Goal: Task Accomplishment & Management: Complete application form

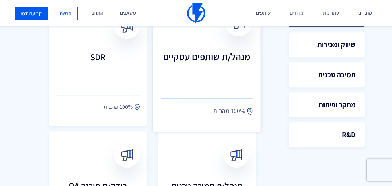
scroll to position [203, 0]
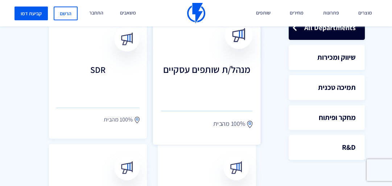
click at [199, 79] on h3 "מנהל/ת שותפים עסקיים" at bounding box center [207, 80] width 92 height 32
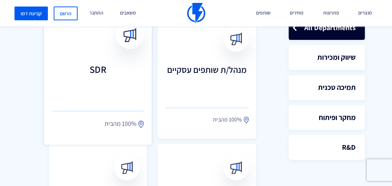
click at [104, 61] on link "SDR 100% מהבית" at bounding box center [98, 77] width 108 height 136
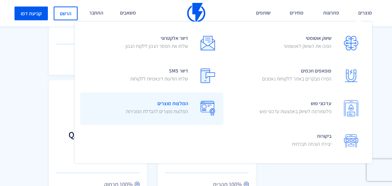
scroll to position [290, 0]
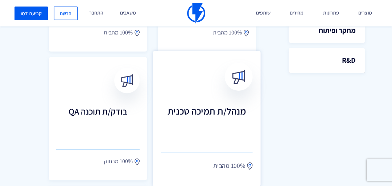
click at [202, 96] on link "מנהל/ת תמיכה טכנית 100% מהבית" at bounding box center [207, 119] width 108 height 136
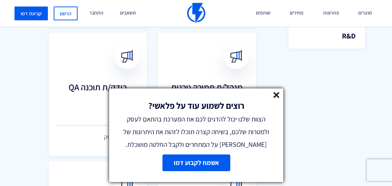
scroll to position [348, 0]
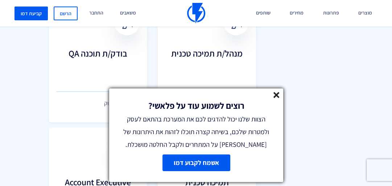
click at [279, 95] on icon at bounding box center [276, 95] width 6 height 6
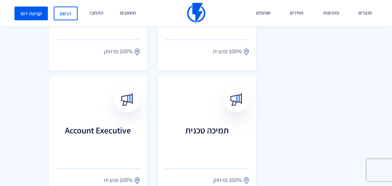
scroll to position [406, 0]
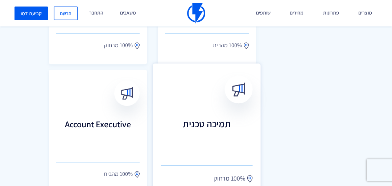
click at [226, 110] on link "תמיכה טכנית 100% מרחוק" at bounding box center [207, 131] width 108 height 136
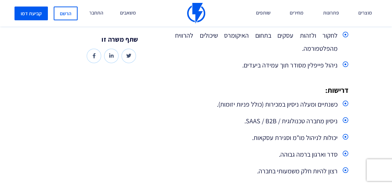
scroll to position [261, 0]
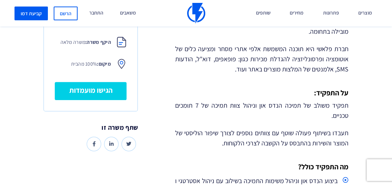
scroll to position [203, 0]
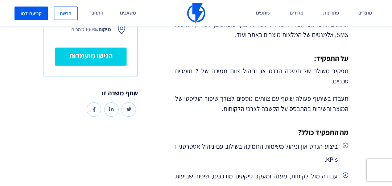
click at [277, 123] on div "קריירה - תמיכה טכנית מנהל/ת תמיכה טכנית יש לך הזדמנות מעולה להצטרף לצוות תמיכה …" at bounding box center [262, 188] width 184 height 477
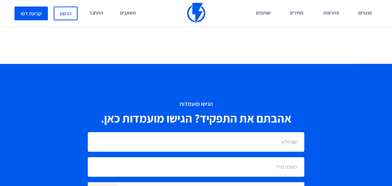
scroll to position [638, 0]
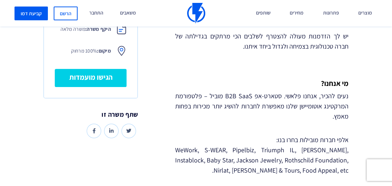
scroll to position [174, 0]
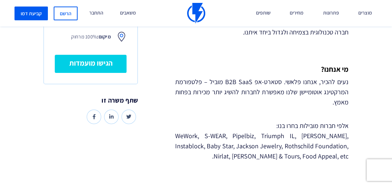
drag, startPoint x: 164, startPoint y: 34, endPoint x: 186, endPoint y: -25, distance: 63.1
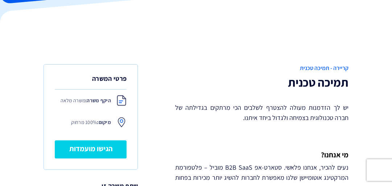
scroll to position [87, 0]
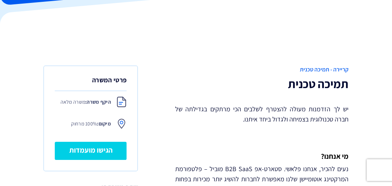
click at [180, 110] on p "יש לך הזדמנות מעולה להצטרף לשלבים הכי מרתקים בגדילתה של חברה טכנולוגית בצמיחה ו…" at bounding box center [261, 114] width 173 height 20
drag, startPoint x: 185, startPoint y: 110, endPoint x: 190, endPoint y: 109, distance: 4.9
click at [187, 110] on p "יש לך הזדמנות מעולה להצטרף לשלבים הכי מרתקים בגדילתה של חברה טכנולוגית בצמיחה ו…" at bounding box center [261, 114] width 173 height 20
click at [190, 109] on p "יש לך הזדמנות מעולה להצטרף לשלבים הכי מרתקים בגדילתה של חברה טכנולוגית בצמיחה ו…" at bounding box center [261, 114] width 173 height 20
drag, startPoint x: 182, startPoint y: 110, endPoint x: 186, endPoint y: 110, distance: 4.0
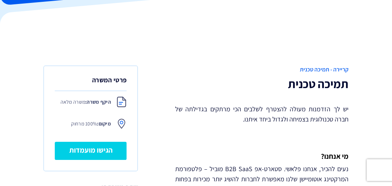
click at [184, 110] on p "יש לך הזדמנות מעולה להצטרף לשלבים הכי מרתקים בגדילתה של חברה טכנולוגית בצמיחה ו…" at bounding box center [261, 114] width 173 height 20
click at [189, 109] on p "יש לך הזדמנות מעולה להצטרף לשלבים הכי מרתקים בגדילתה של חברה טכנולוגית בצמיחה ו…" at bounding box center [261, 114] width 173 height 20
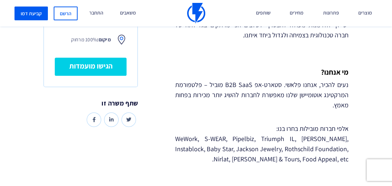
scroll to position [174, 0]
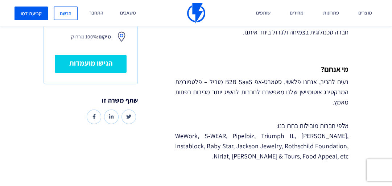
click at [186, 137] on p "אלפי חברות מובילות בחרו בנו: WeWork, S-WEAR, Pipelbiz, Triumph IL, [PERSON_NAME…" at bounding box center [261, 141] width 173 height 41
click at [190, 137] on p "אלפי חברות מובילות בחרו בנו: WeWork, S-WEAR, Pipelbiz, Triumph IL, [PERSON_NAME…" at bounding box center [261, 141] width 173 height 41
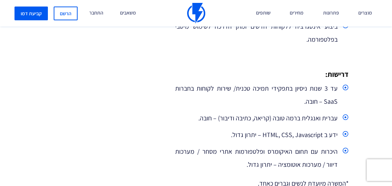
scroll to position [609, 0]
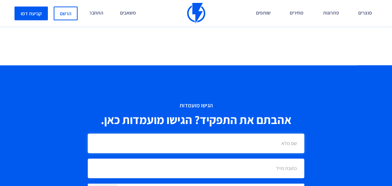
click at [216, 144] on input "text" at bounding box center [196, 143] width 217 height 20
type input "[PERSON_NAME]"
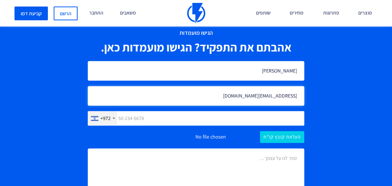
scroll to position [725, 0]
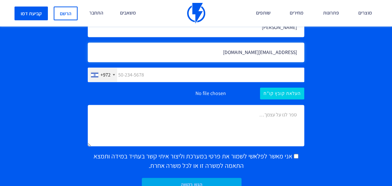
type input "[EMAIL_ADDRESS][DOMAIN_NAME]"
click at [250, 73] on input "text" at bounding box center [196, 74] width 217 height 15
type input "548173322"
click at [257, 115] on textarea at bounding box center [196, 125] width 217 height 41
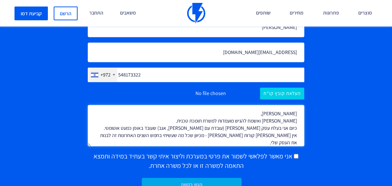
scroll to position [1, 0]
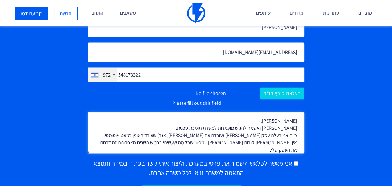
click at [240, 146] on textarea "[PERSON_NAME], [PERSON_NAME] ואשמח להגיש מועמדות למשרת תומכת טכנית. כיום אני בע…" at bounding box center [196, 132] width 217 height 41
click at [238, 153] on textarea "[PERSON_NAME], [PERSON_NAME] ואשמח להגיש מועמדות למשרת תומכת טכנית. כיום אני בע…" at bounding box center [196, 132] width 217 height 41
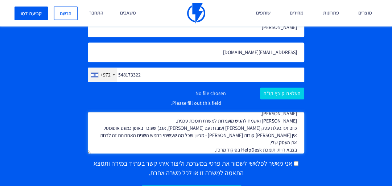
click at [264, 136] on textarea "[PERSON_NAME], [PERSON_NAME] ואשמח להגיש מועמדות למשרת תומכת טכנית. כיום אני בע…" at bounding box center [196, 132] width 217 height 41
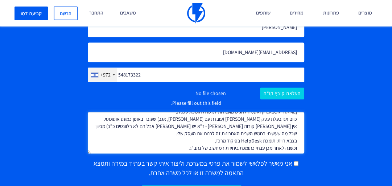
scroll to position [22, 0]
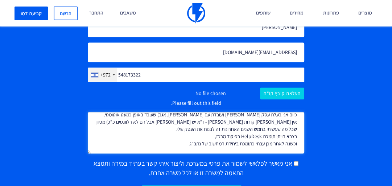
click at [184, 144] on textarea "[PERSON_NAME], [PERSON_NAME] ואשמח להגיש מועמדות למשרת תומכת טכנית. כיום אני בע…" at bounding box center [196, 132] width 217 height 41
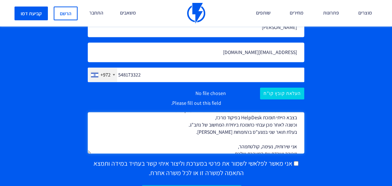
scroll to position [0, 0]
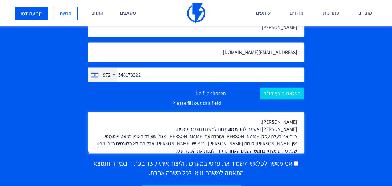
click at [139, 136] on textarea "[PERSON_NAME], [PERSON_NAME] ואשמח להגיש מועמדות למשרת תומכת טכנית. כיום אני בע…" at bounding box center [196, 132] width 217 height 41
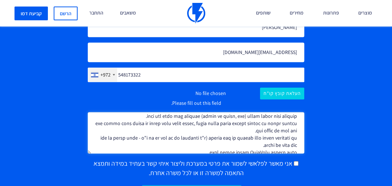
scroll to position [30, 0]
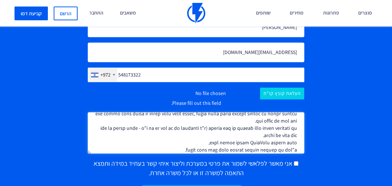
click at [261, 122] on textarea at bounding box center [196, 132] width 217 height 41
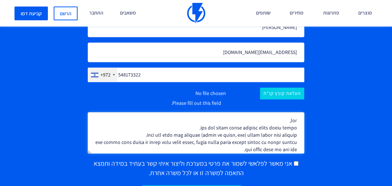
scroll to position [1, 0]
click at [197, 143] on textarea at bounding box center [196, 132] width 217 height 41
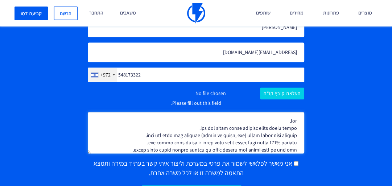
scroll to position [8, 0]
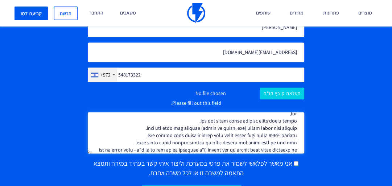
click at [126, 141] on textarea at bounding box center [196, 132] width 217 height 41
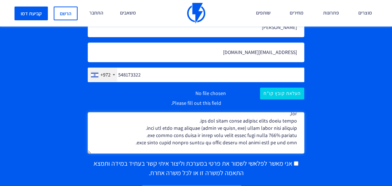
scroll to position [37, 0]
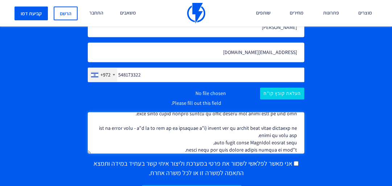
click at [209, 135] on textarea at bounding box center [196, 132] width 217 height 41
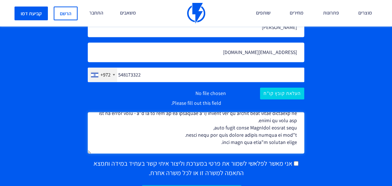
scroll to position [66, 0]
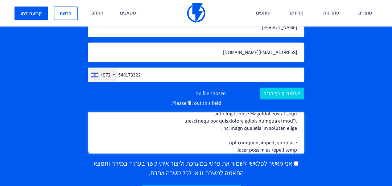
click at [260, 121] on textarea at bounding box center [196, 132] width 217 height 41
click at [229, 129] on textarea at bounding box center [196, 132] width 217 height 41
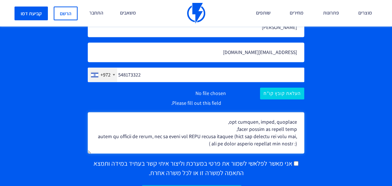
click at [247, 122] on textarea at bounding box center [196, 132] width 217 height 41
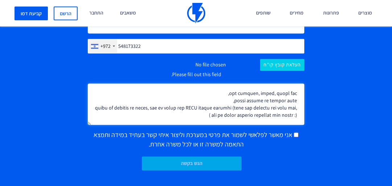
scroll to position [754, 0]
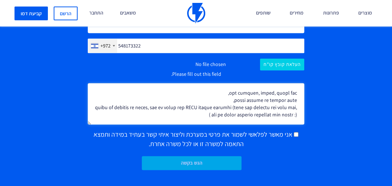
click at [180, 117] on textarea at bounding box center [196, 103] width 217 height 41
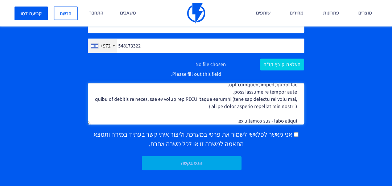
type textarea "lor, ips dol sitam conse adipisc elits doeiu tempo. inci utl etdo mag aliquae (…"
click at [215, 136] on span "אני מאשר לפלאשי לשמור את פרטי במערכת וליצור איתי קשר בעתיד במידה ותמצא התאמה למ…" at bounding box center [194, 139] width 200 height 18
click at [294, 136] on input "אני מאשר לפלאשי לשמור את פרטי במערכת וליצור איתי קשר בעתיד במידה ותמצא התאמה למ…" at bounding box center [296, 134] width 5 height 5
checkbox input "true"
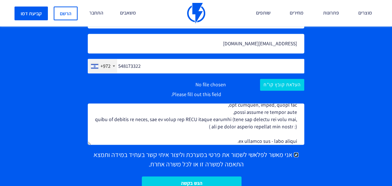
scroll to position [725, 0]
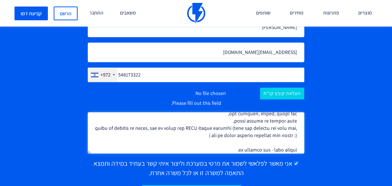
click at [218, 148] on textarea at bounding box center [196, 132] width 217 height 41
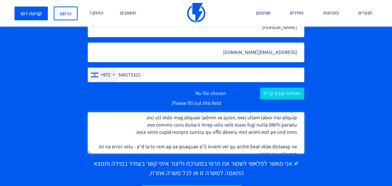
scroll to position [29, 0]
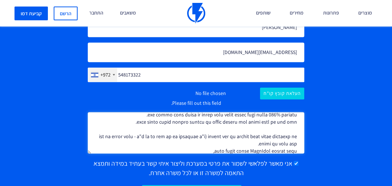
click at [264, 136] on textarea at bounding box center [196, 132] width 217 height 41
click at [199, 138] on textarea at bounding box center [196, 132] width 217 height 41
click at [202, 137] on textarea at bounding box center [196, 132] width 217 height 41
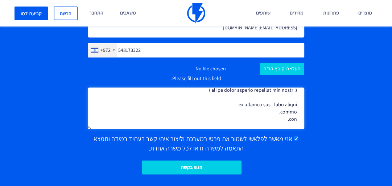
scroll to position [783, 0]
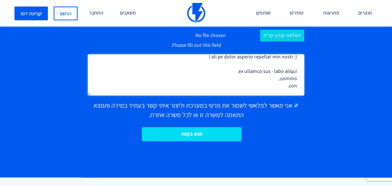
type textarea "lor, ips dol sitam conse adipisc elits doeiu tempo. inci utl etdo mag aliquae (…"
click at [229, 129] on input "הגש בקשה" at bounding box center [192, 134] width 100 height 14
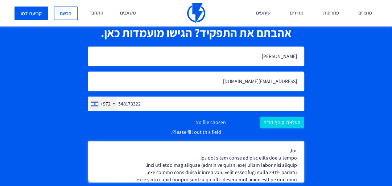
scroll to position [0, 0]
drag, startPoint x: 281, startPoint y: 172, endPoint x: 299, endPoint y: 151, distance: 27.0
click at [299, 151] on textarea at bounding box center [196, 161] width 217 height 41
click at [266, 121] on input "file" at bounding box center [196, 122] width 217 height 12
type input "C:\fakepath\[PERSON_NAME] - תמיכה טכנית - FLASHY.pdf"
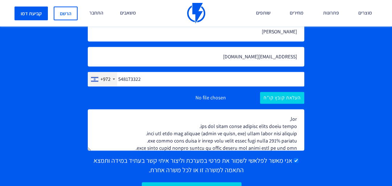
scroll to position [754, 0]
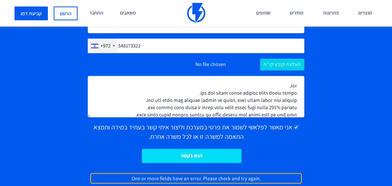
click at [213, 155] on input "הגש בקשה" at bounding box center [192, 156] width 100 height 14
